Goal: Transaction & Acquisition: Book appointment/travel/reservation

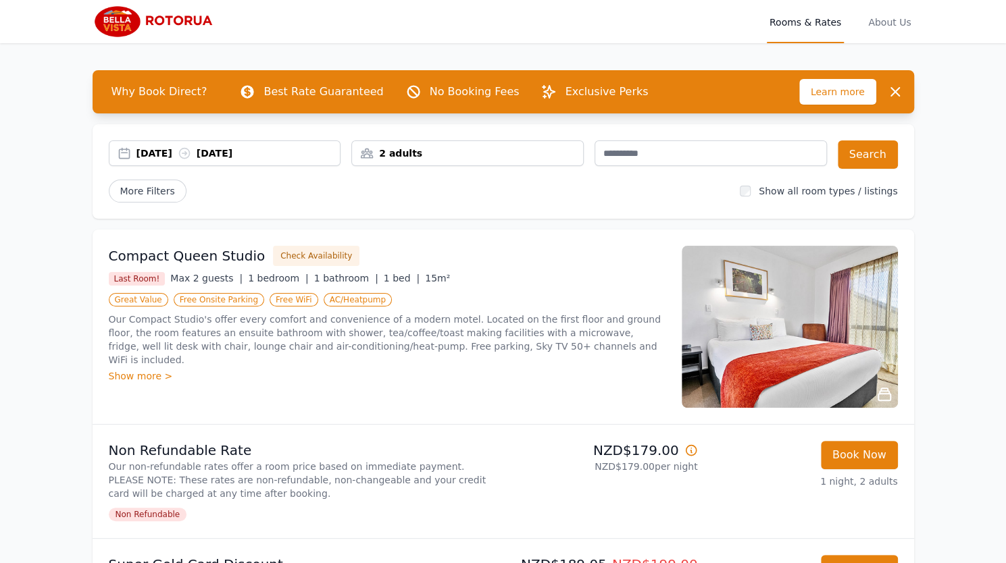
click at [446, 153] on div "2 adults" at bounding box center [467, 154] width 231 height 14
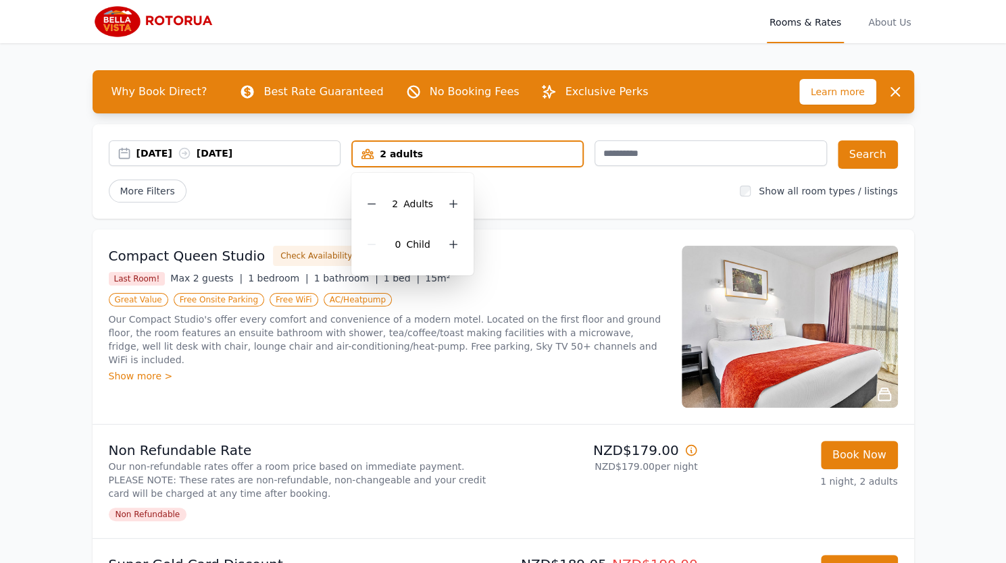
click at [518, 203] on div "20 Dec 2025 21 Dec 2025 2 adults 2 Adult s 0 Child Search More Filters Show all…" at bounding box center [504, 171] width 822 height 95
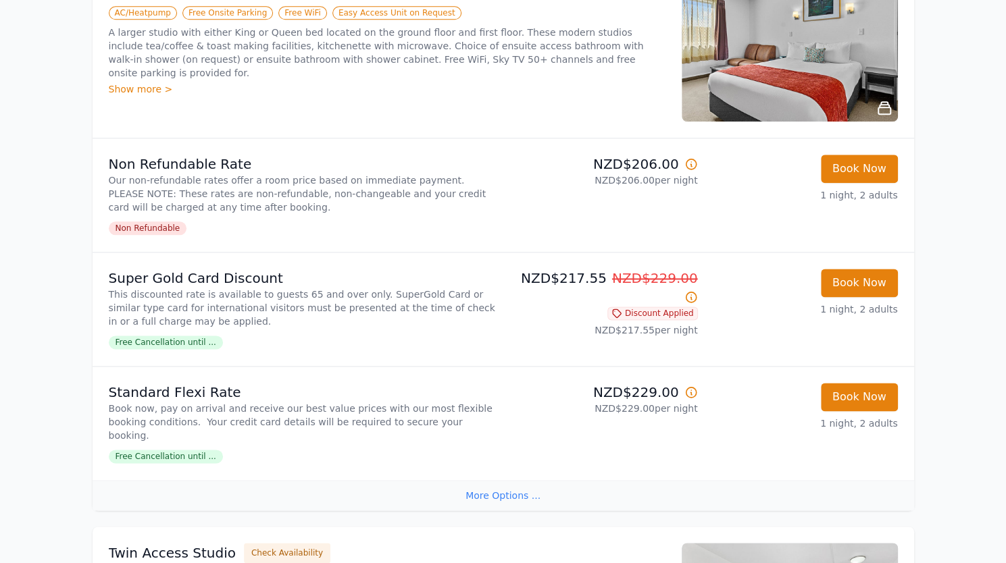
scroll to position [871, 0]
click at [135, 449] on span "Free Cancellation until ..." at bounding box center [166, 456] width 114 height 14
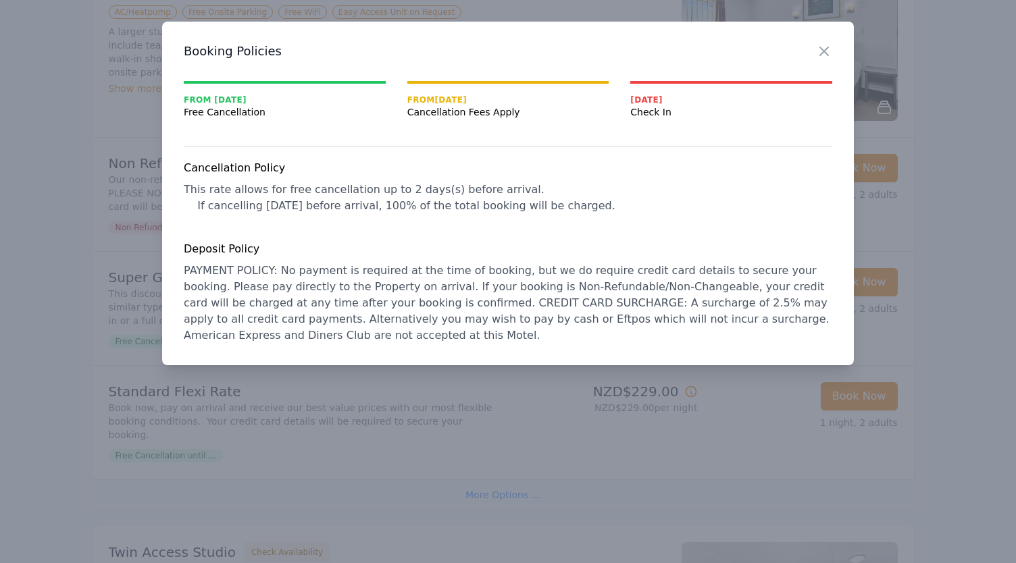
click at [22, 405] on div at bounding box center [508, 281] width 1016 height 563
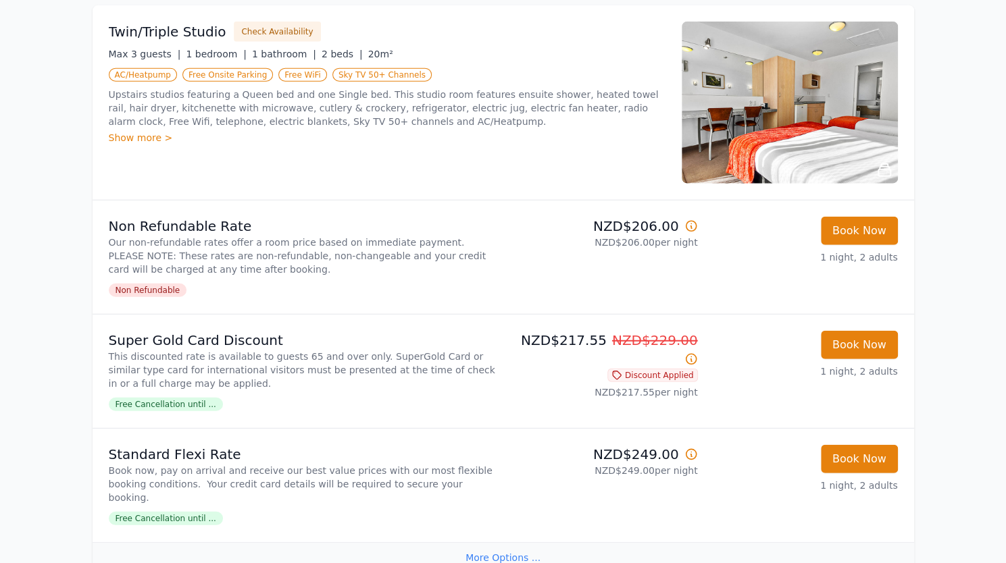
scroll to position [1976, 0]
click at [693, 449] on icon at bounding box center [691, 454] width 10 height 10
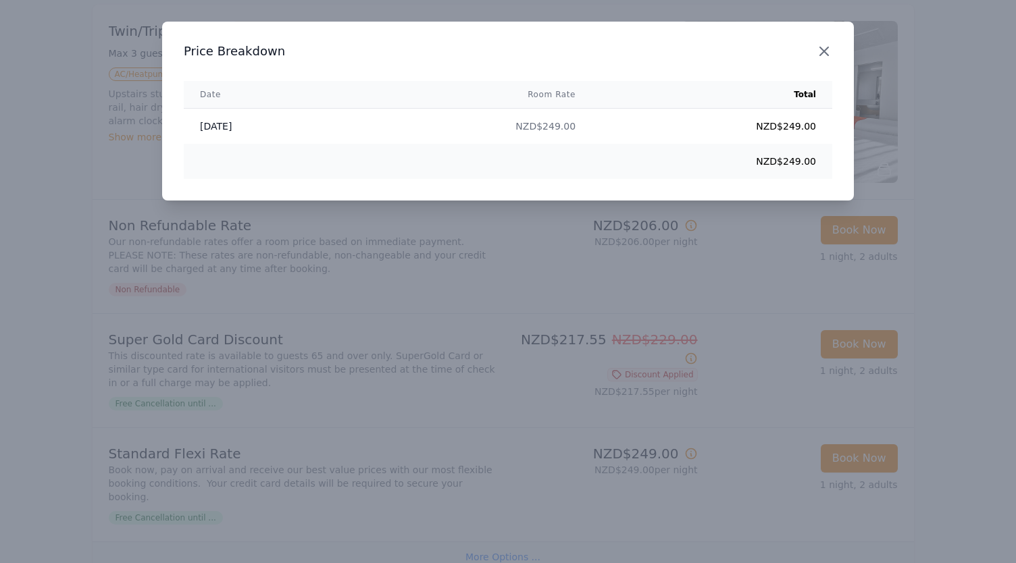
click at [823, 56] on icon "button" at bounding box center [824, 51] width 16 height 16
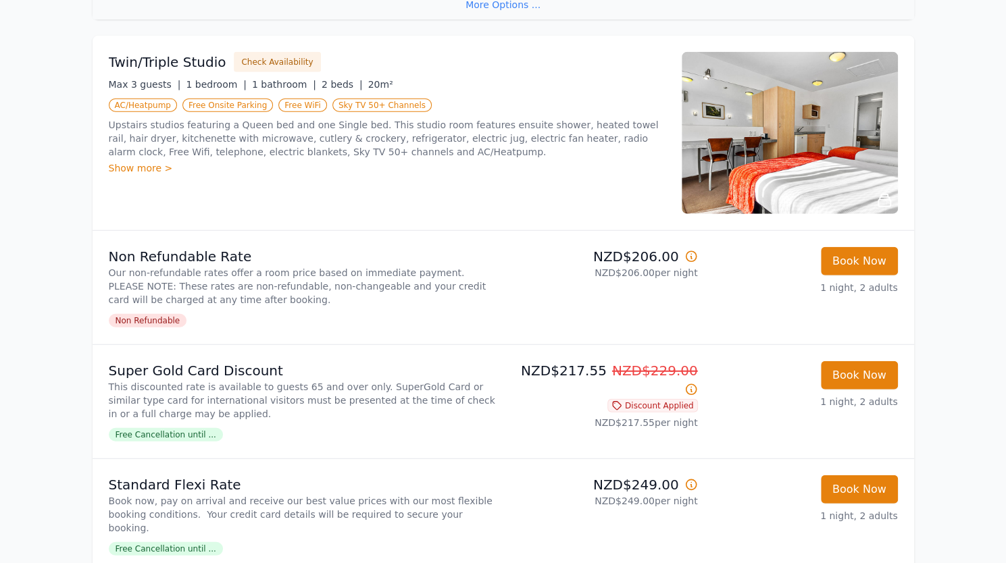
scroll to position [1944, 0]
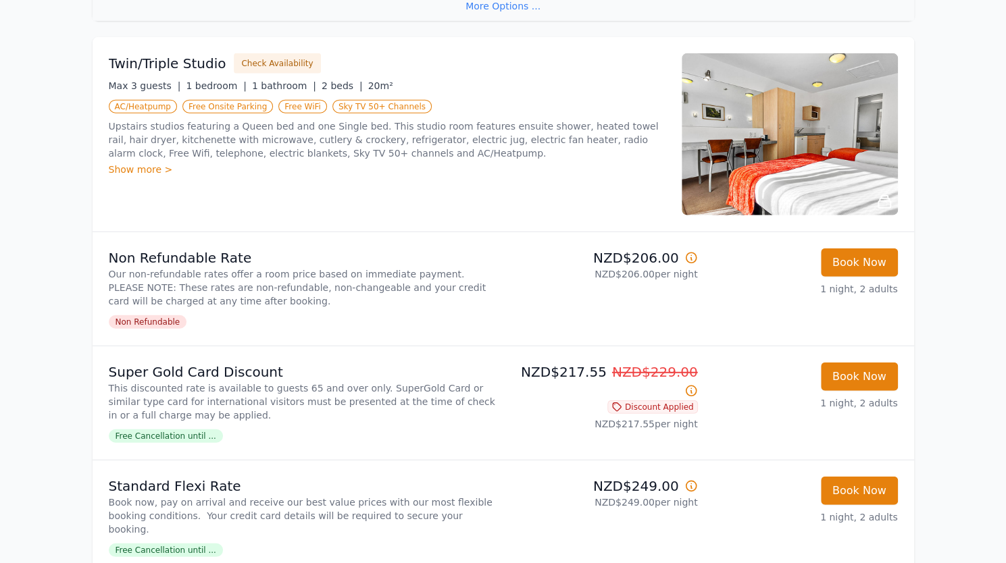
click at [135, 163] on div "Show more >" at bounding box center [387, 170] width 557 height 14
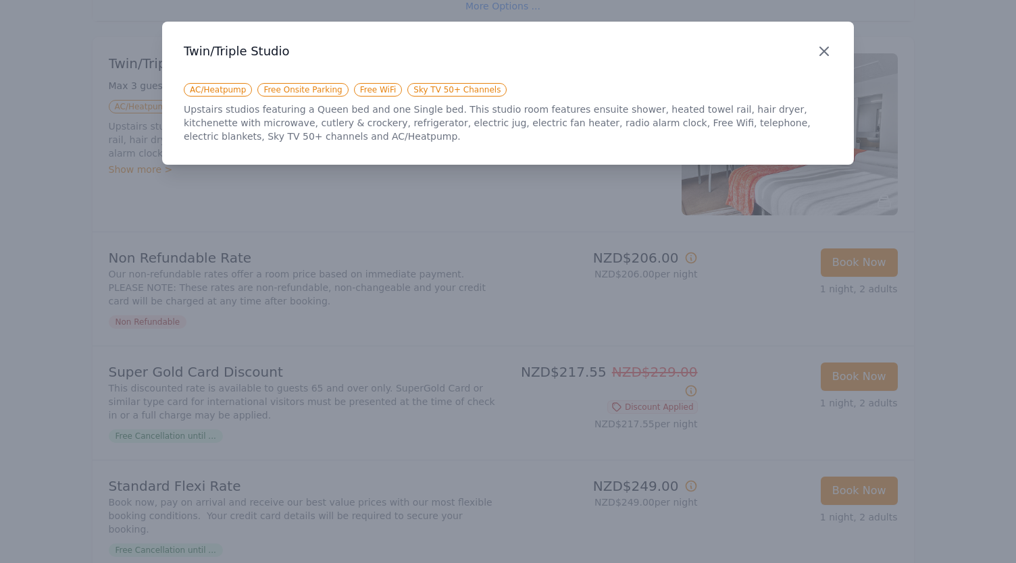
click at [820, 48] on icon "button" at bounding box center [824, 51] width 16 height 16
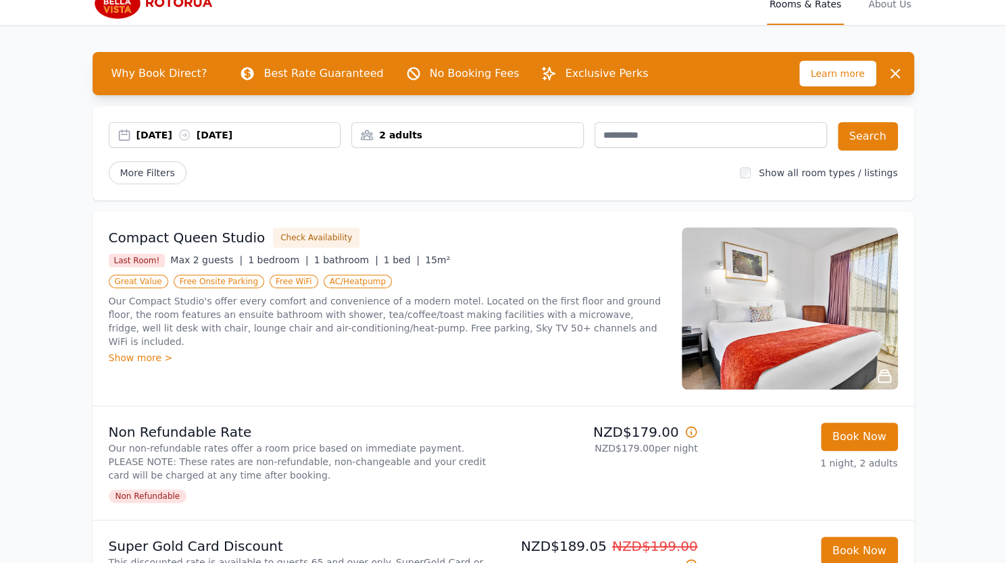
scroll to position [0, 0]
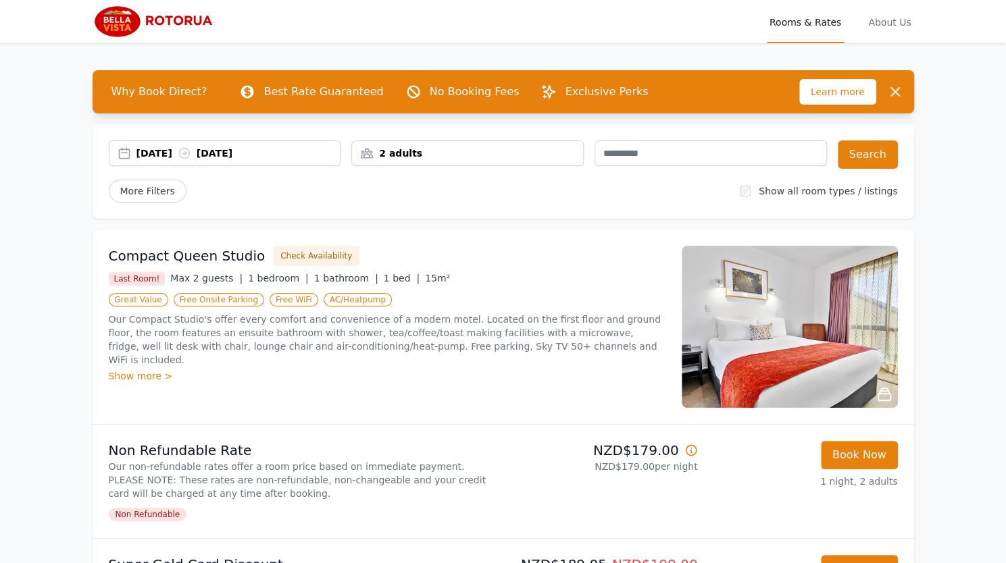
click at [472, 155] on div "2 adults" at bounding box center [467, 154] width 231 height 14
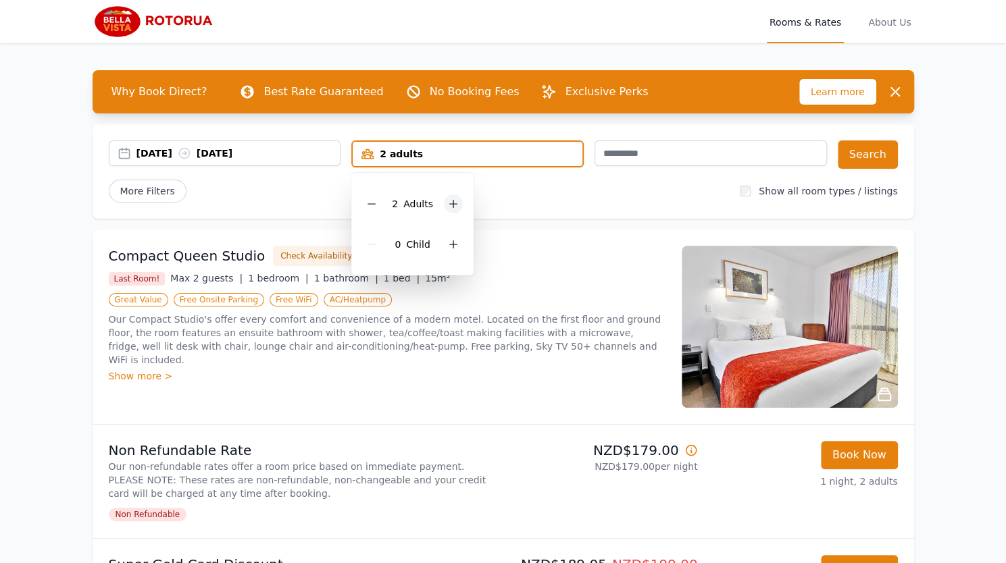
click at [456, 205] on icon at bounding box center [453, 204] width 11 height 11
click at [515, 195] on div "More Filters" at bounding box center [419, 191] width 621 height 23
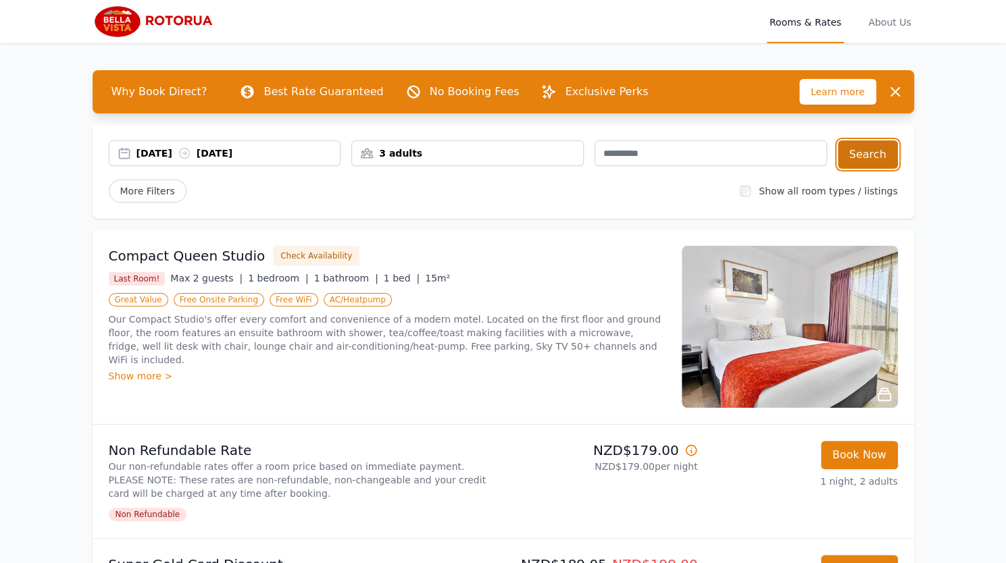
click at [878, 156] on button "Search" at bounding box center [868, 155] width 60 height 28
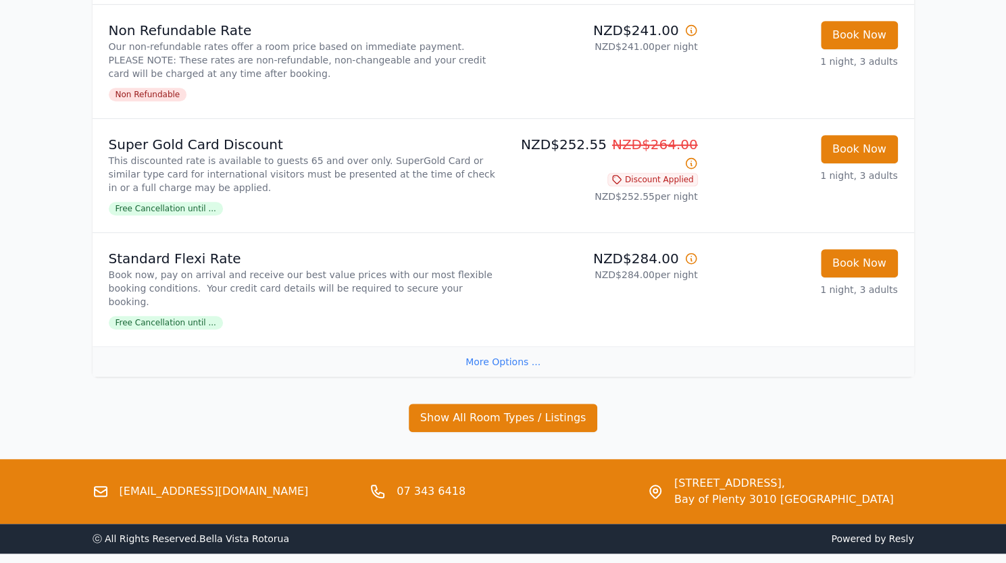
scroll to position [459, 0]
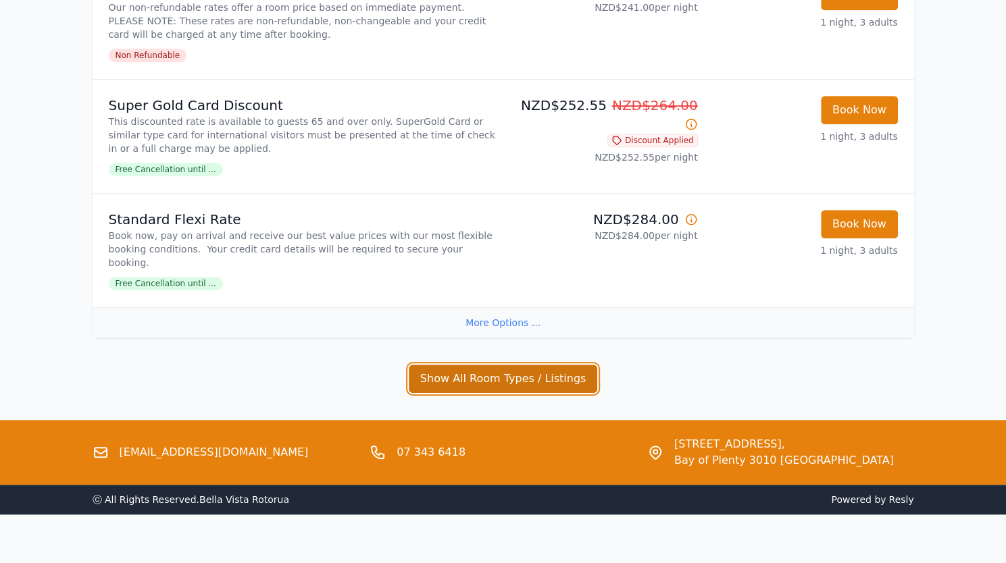
click at [547, 368] on button "Show All Room Types / Listings" at bounding box center [503, 379] width 189 height 28
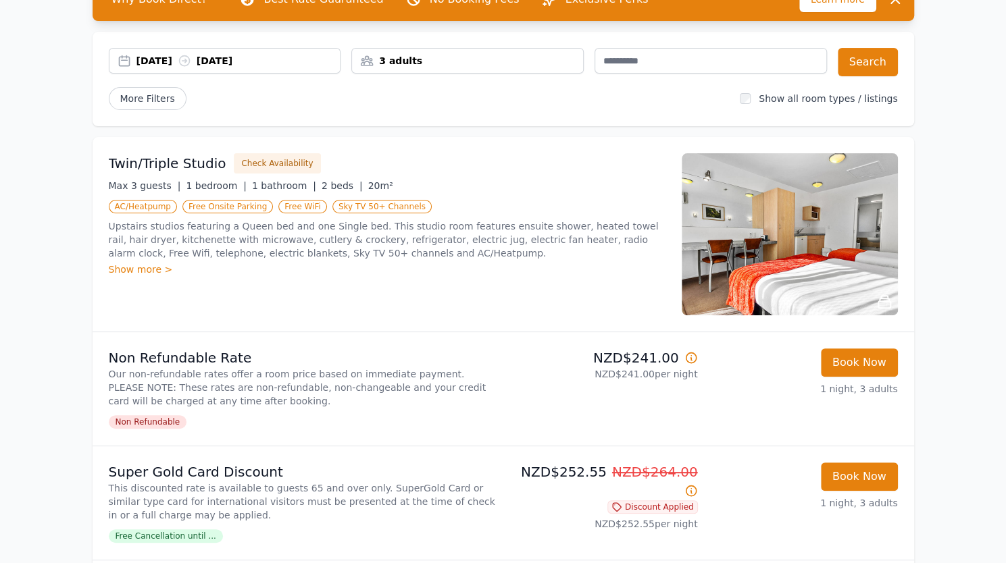
scroll to position [0, 0]
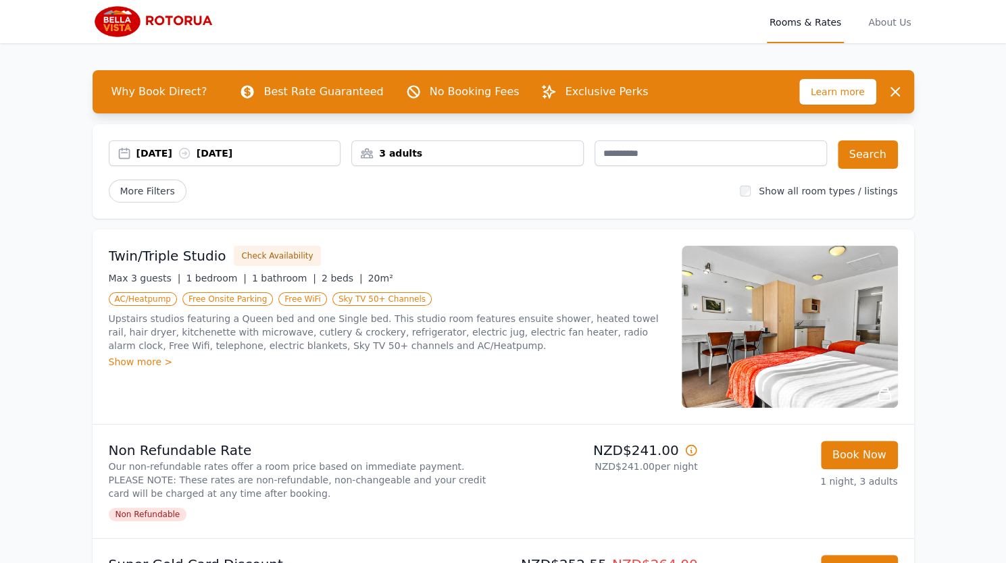
click at [434, 148] on div "3 adults" at bounding box center [467, 154] width 231 height 14
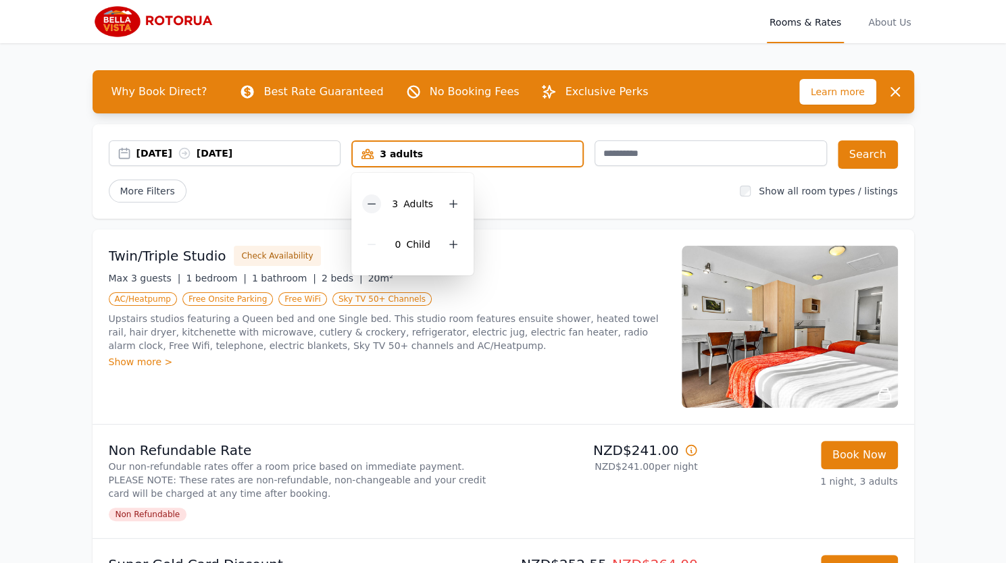
click at [369, 204] on icon at bounding box center [371, 204] width 7 height 0
click at [518, 201] on div "More Filters" at bounding box center [419, 191] width 621 height 23
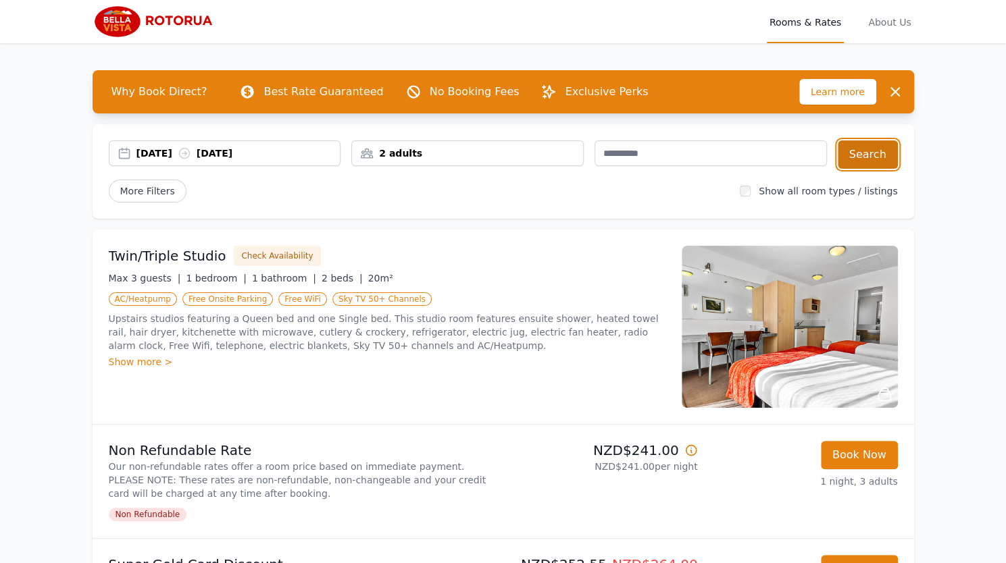
click at [861, 155] on button "Search" at bounding box center [868, 155] width 60 height 28
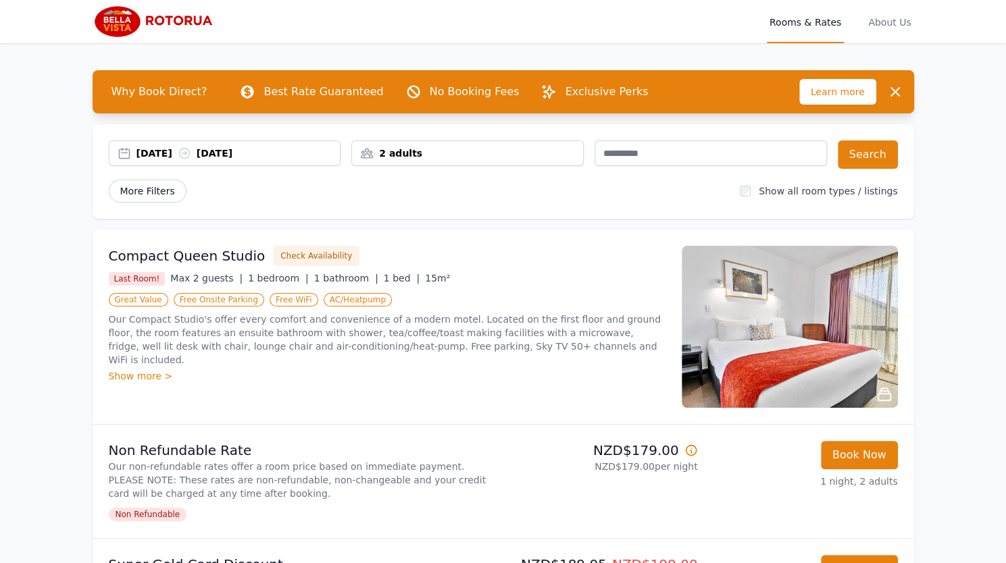
click at [132, 194] on span "More Filters" at bounding box center [148, 191] width 78 height 23
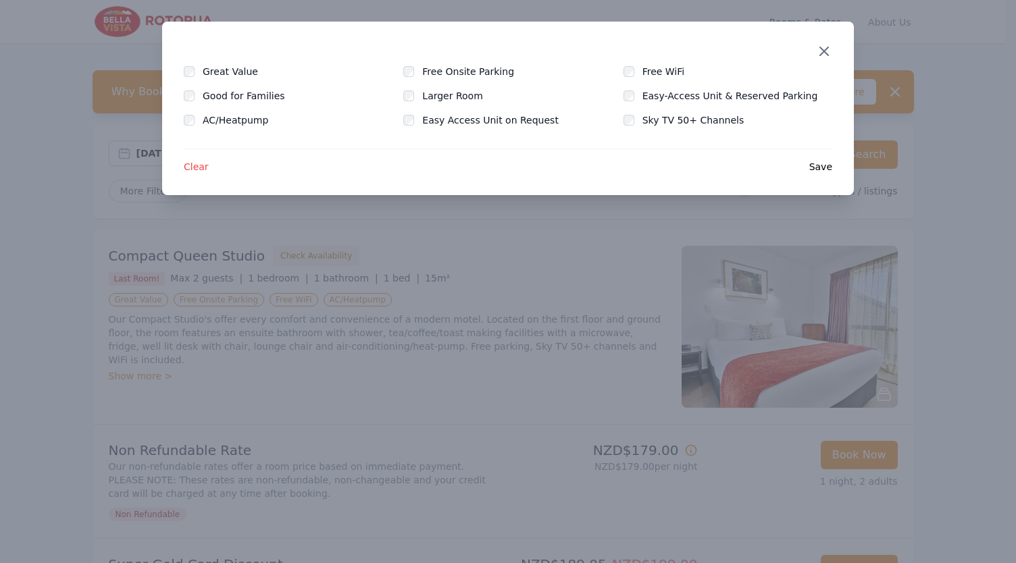
click at [831, 57] on icon "button" at bounding box center [824, 51] width 16 height 16
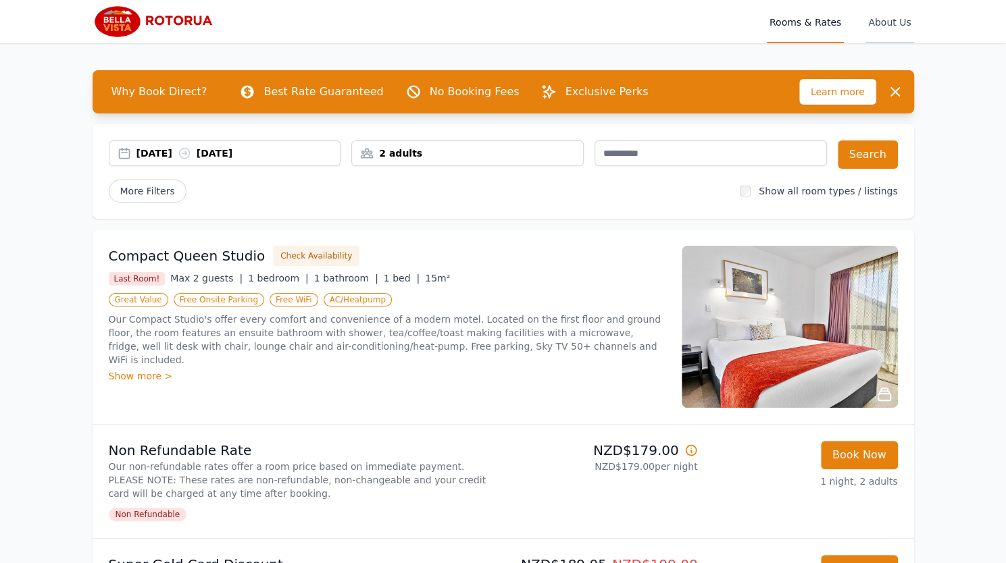
click at [892, 25] on span "About Us" at bounding box center [889, 21] width 48 height 43
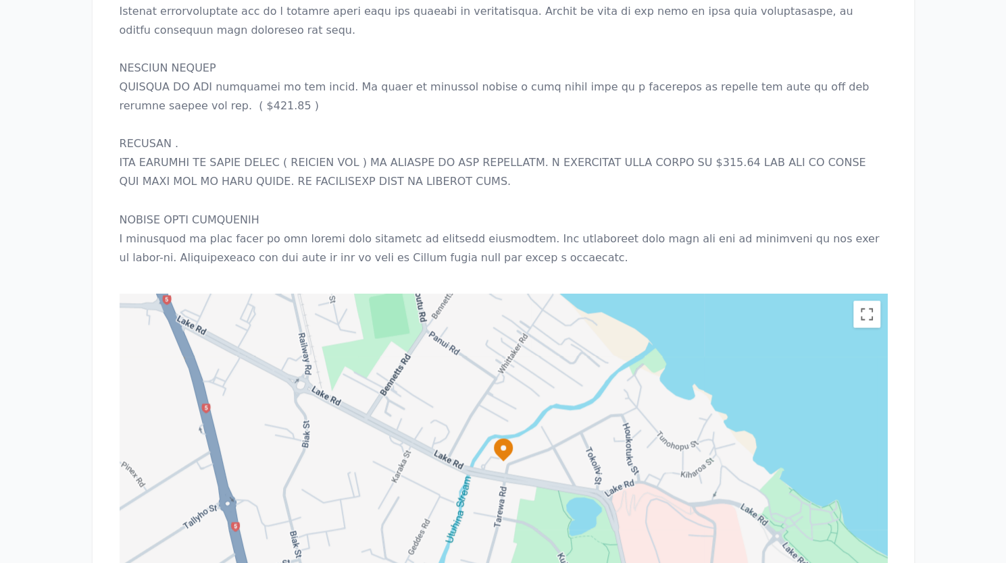
scroll to position [1286, 0]
drag, startPoint x: 272, startPoint y: 224, endPoint x: 300, endPoint y: 222, distance: 27.7
copy p "Eftpos"
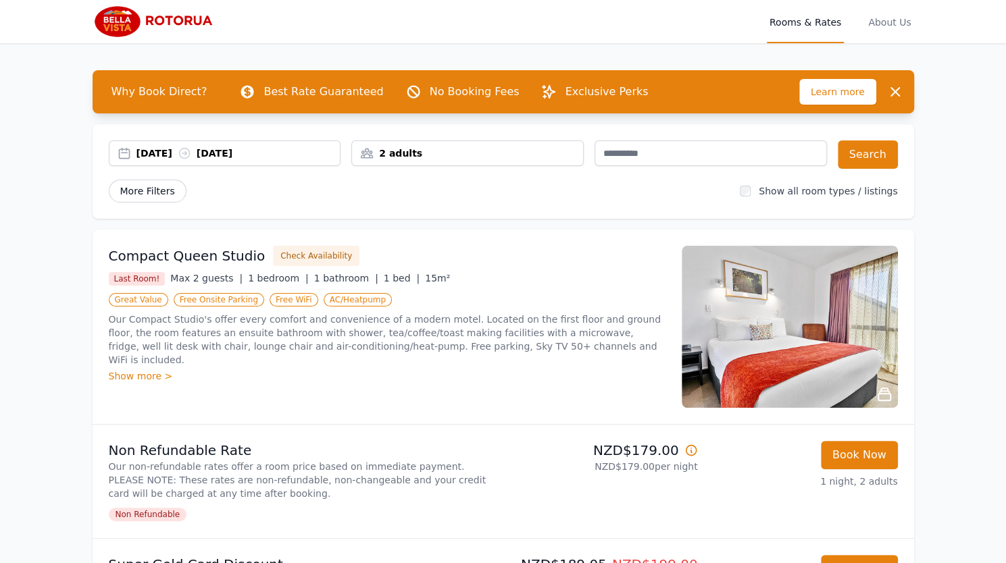
click at [134, 194] on span "More Filters" at bounding box center [148, 191] width 78 height 23
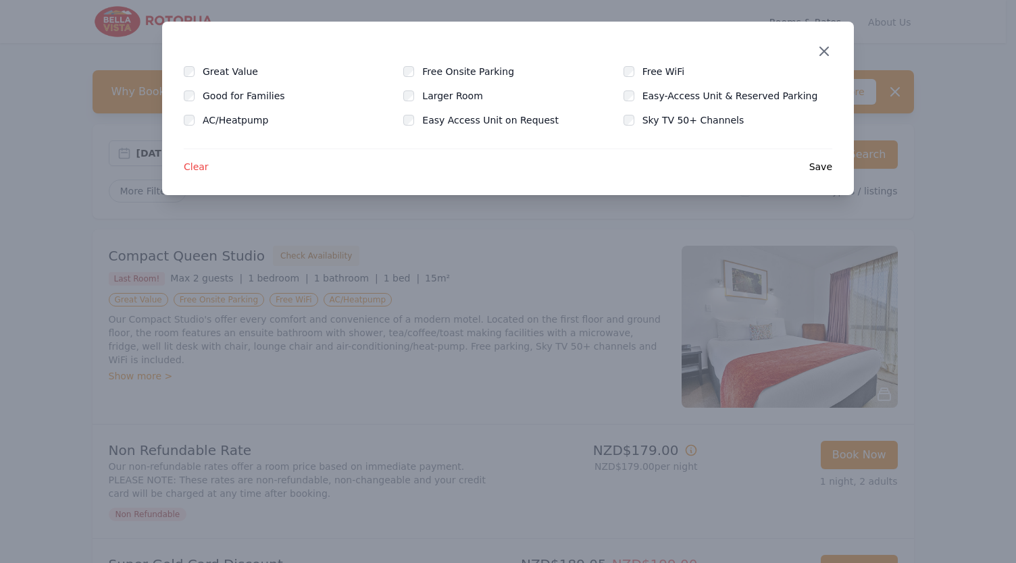
click at [829, 51] on icon "button" at bounding box center [824, 51] width 16 height 16
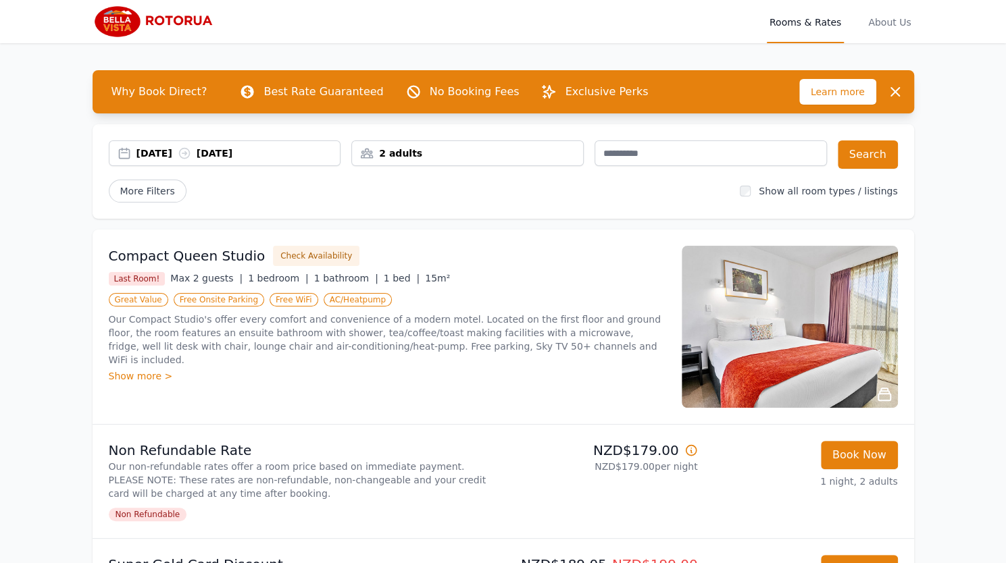
click at [692, 451] on icon at bounding box center [691, 451] width 14 height 14
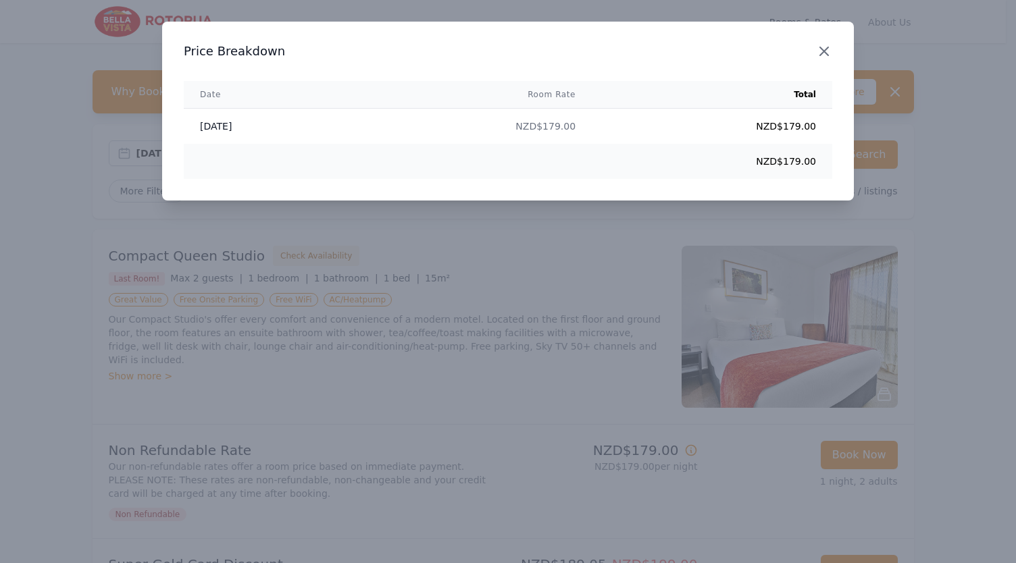
click at [828, 47] on icon "button" at bounding box center [824, 51] width 8 height 8
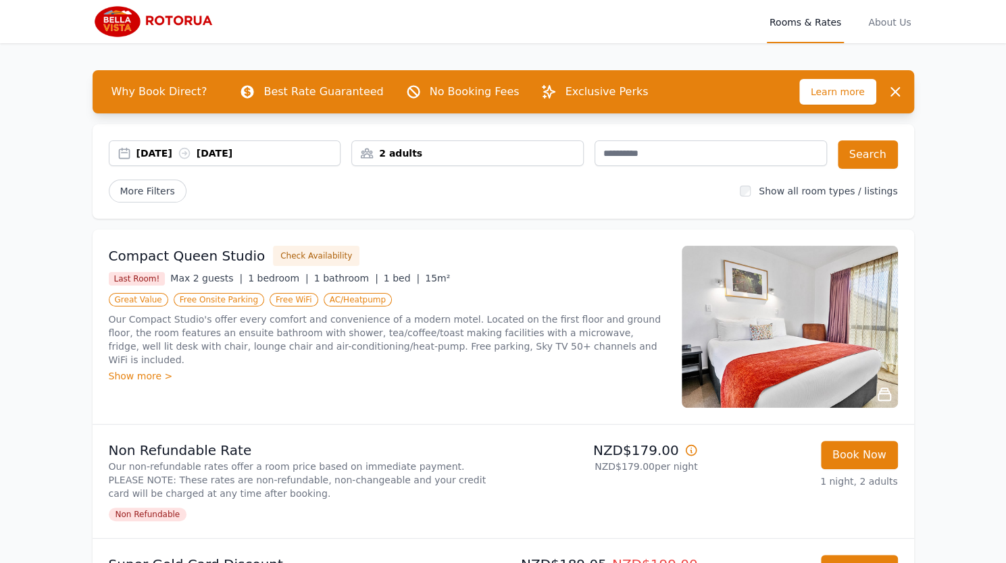
click at [122, 24] on img at bounding box center [158, 21] width 130 height 32
click at [640, 157] on input "text" at bounding box center [711, 154] width 232 height 26
click at [588, 184] on div "More Filters" at bounding box center [419, 191] width 621 height 23
click at [559, 149] on div "2 adults" at bounding box center [467, 154] width 231 height 14
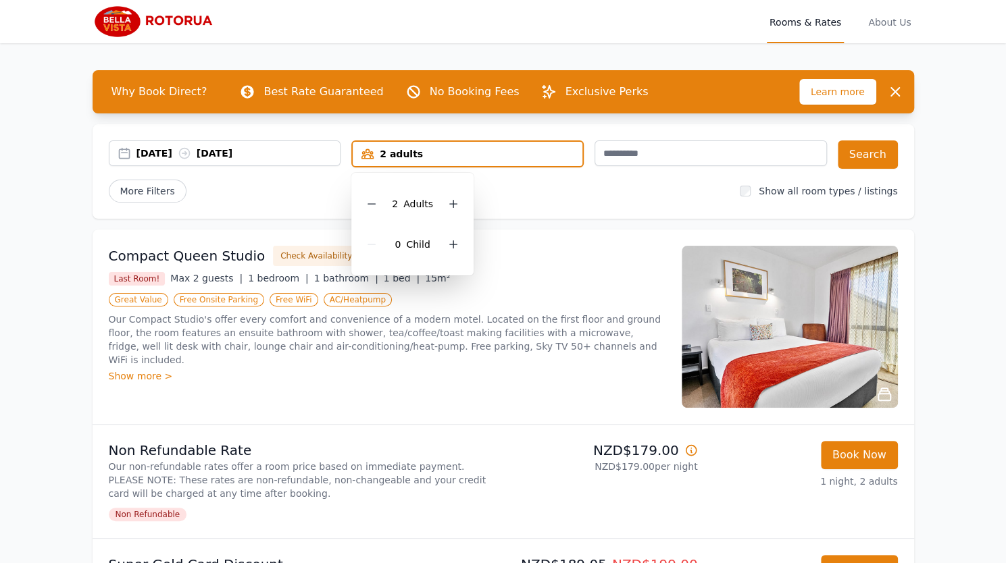
click at [497, 183] on div "More Filters" at bounding box center [419, 191] width 621 height 23
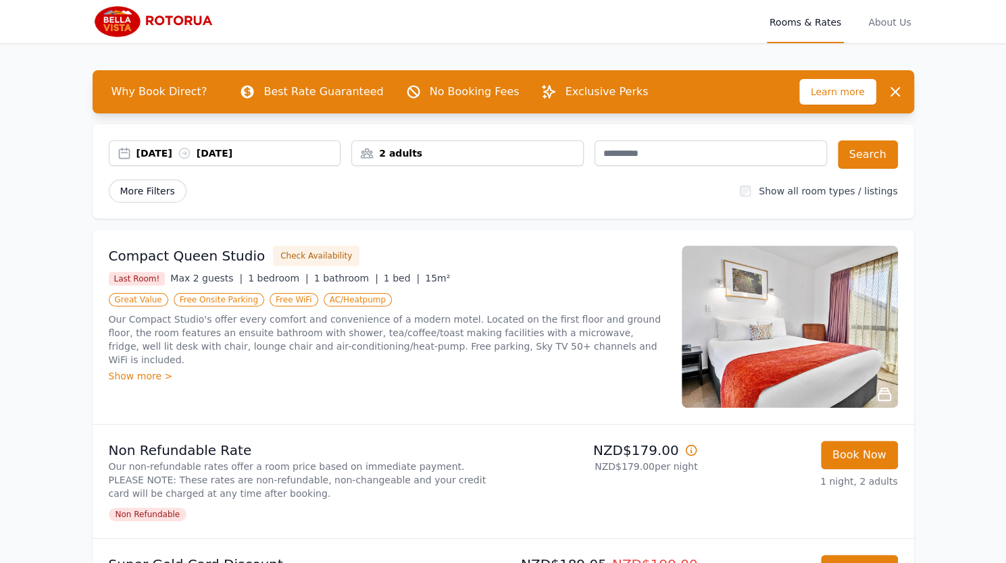
click at [168, 193] on span "More Filters" at bounding box center [148, 191] width 78 height 23
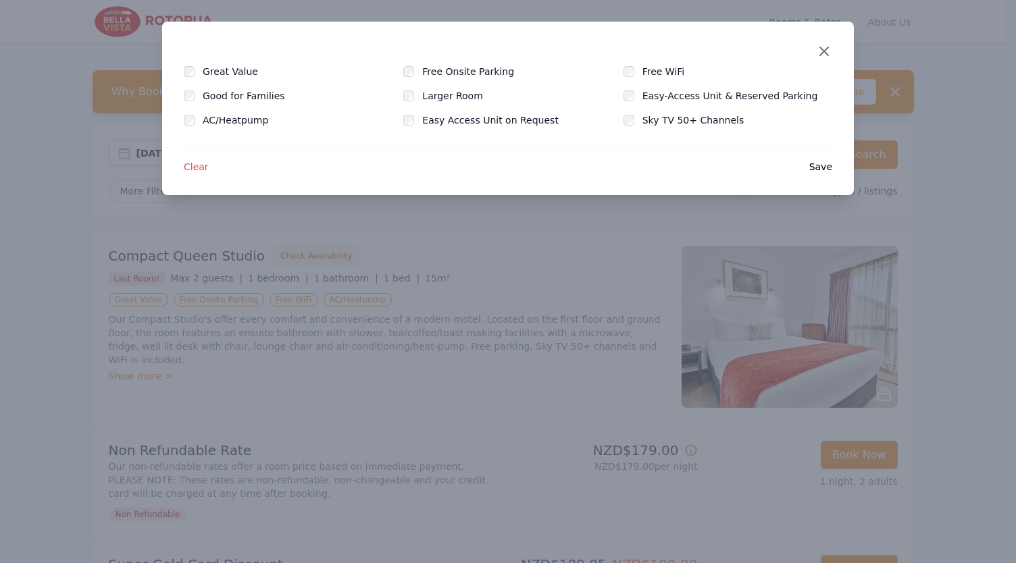
click at [827, 51] on icon "button" at bounding box center [824, 51] width 16 height 16
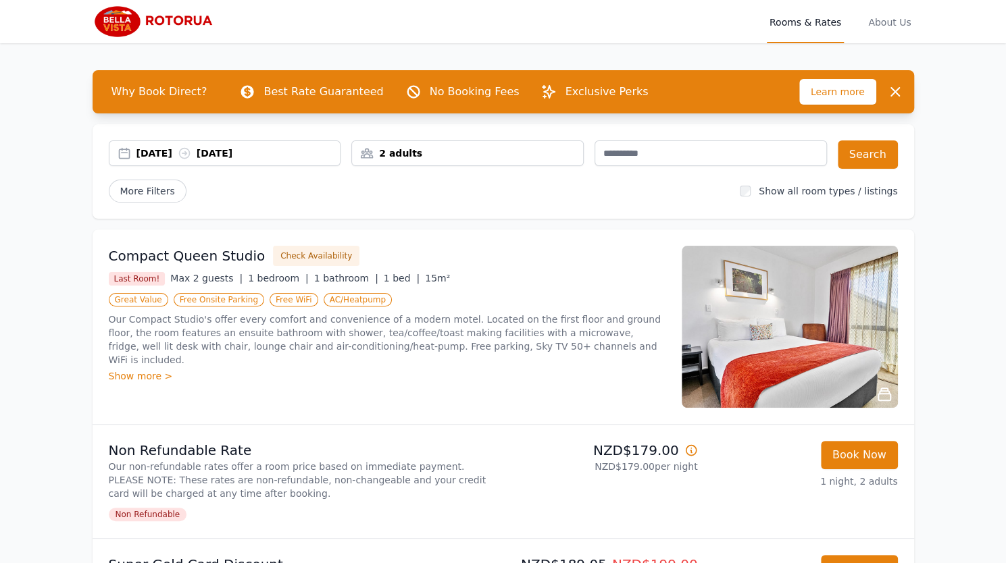
click at [122, 20] on img at bounding box center [158, 21] width 130 height 32
